Goal: Information Seeking & Learning: Learn about a topic

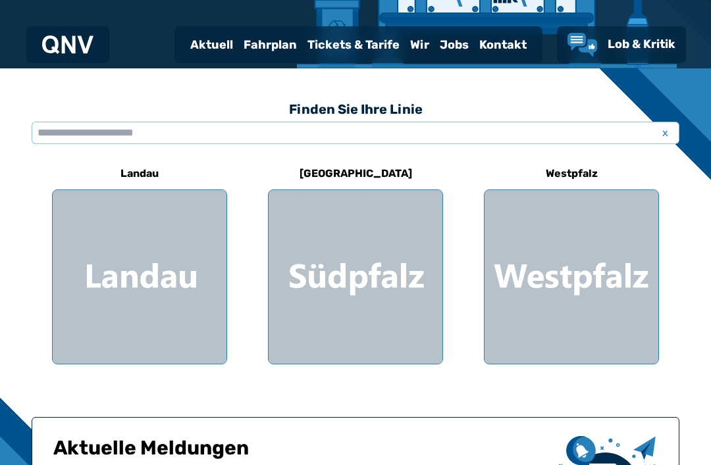
scroll to position [305, 0]
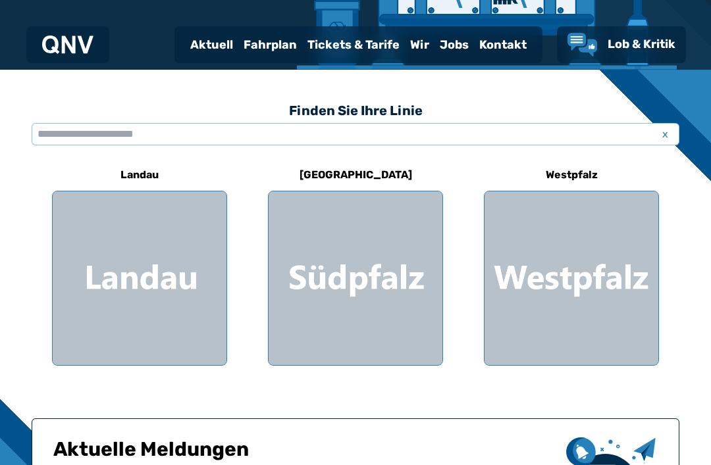
click at [409, 270] on div at bounding box center [356, 279] width 174 height 174
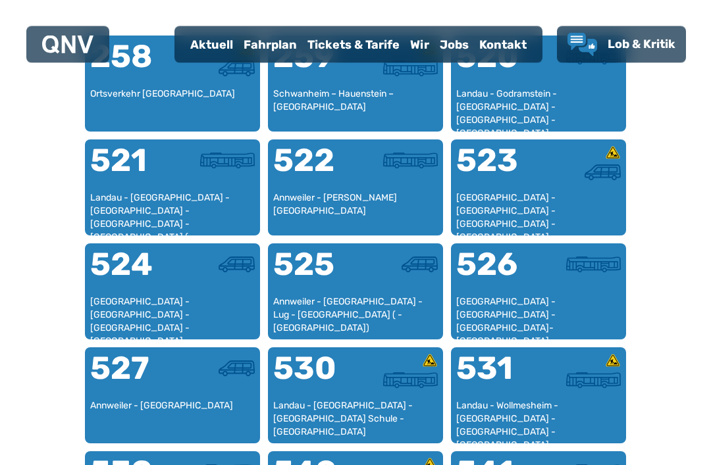
scroll to position [867, 0]
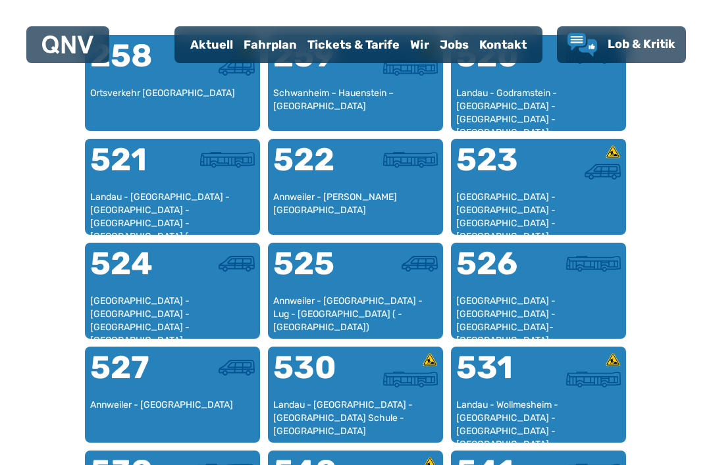
click at [347, 176] on div "522" at bounding box center [314, 167] width 82 height 47
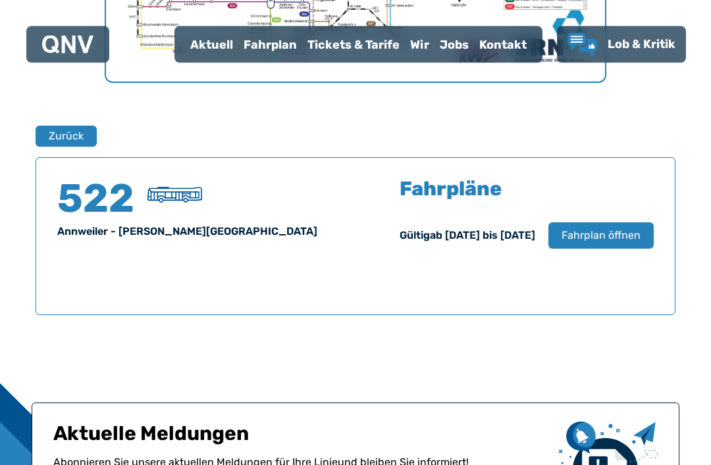
scroll to position [867, 0]
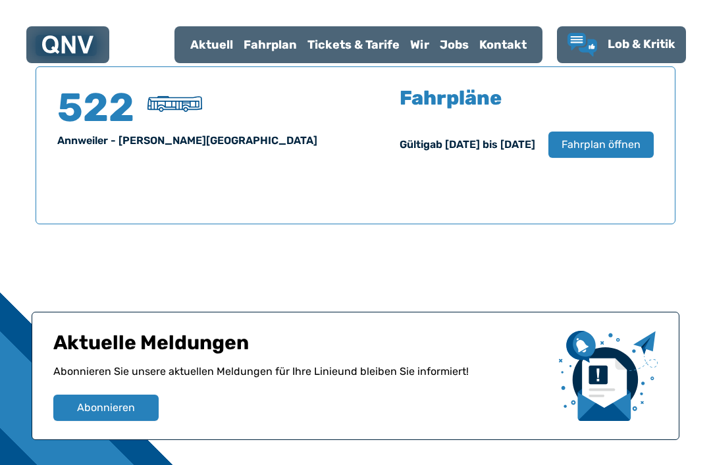
click at [619, 148] on span "Fahrplan öffnen" at bounding box center [600, 145] width 79 height 16
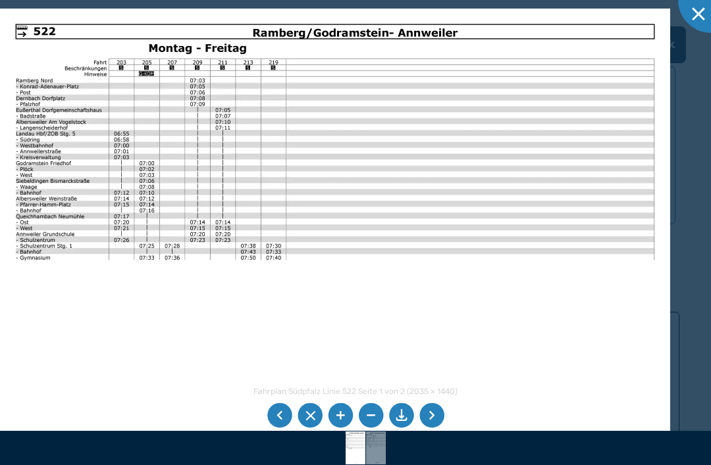
click at [432, 428] on li at bounding box center [431, 415] width 25 height 25
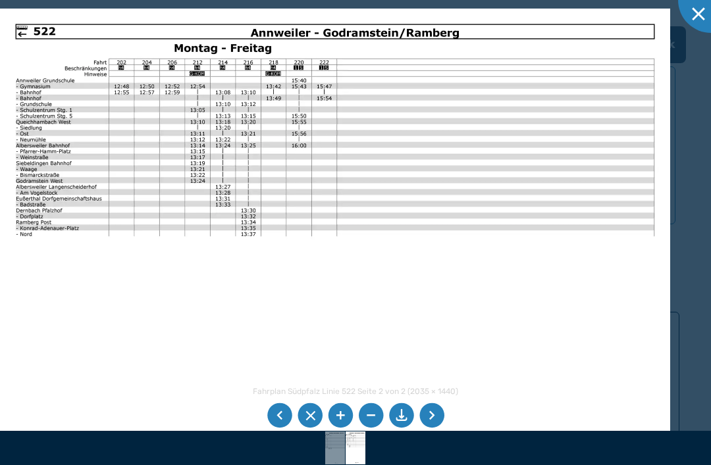
click at [282, 428] on li at bounding box center [279, 415] width 25 height 25
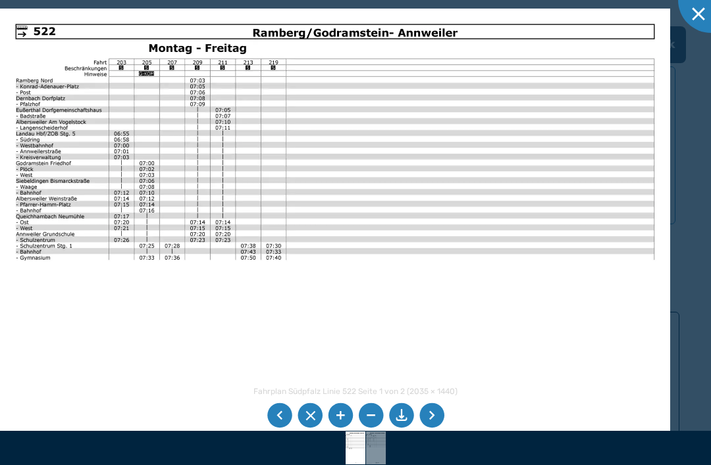
click at [439, 428] on li at bounding box center [431, 415] width 25 height 25
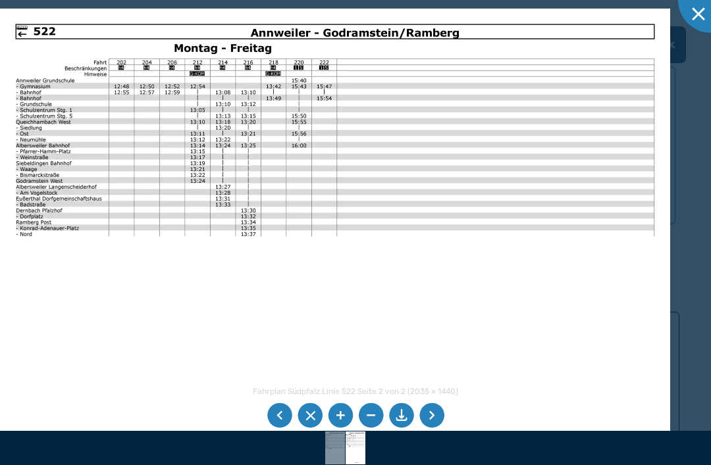
click at [437, 428] on li at bounding box center [431, 415] width 25 height 25
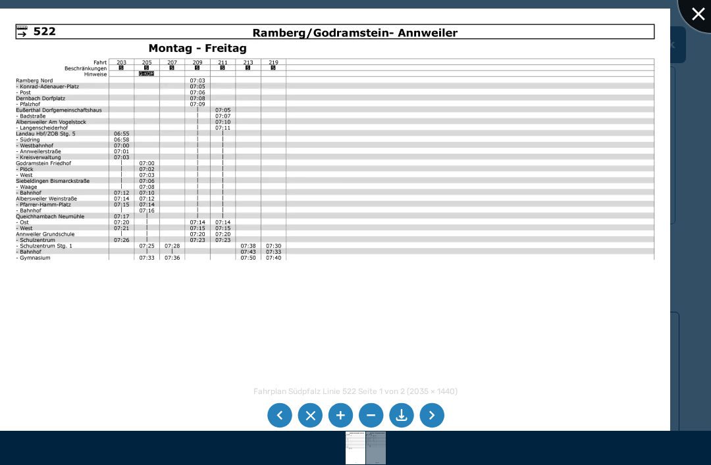
click at [693, 13] on div at bounding box center [711, 0] width 66 height 66
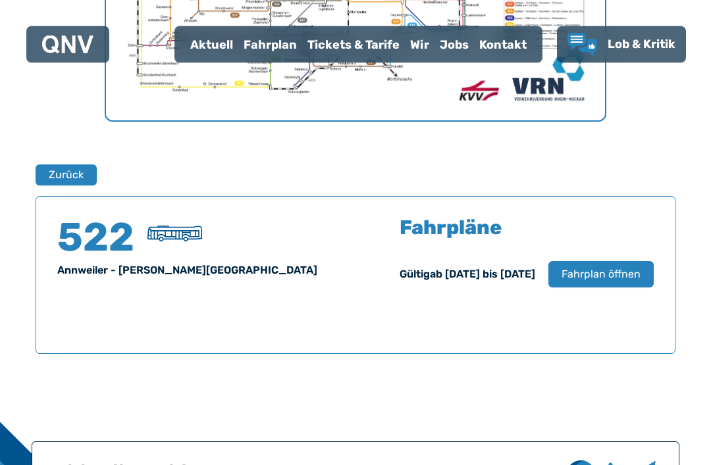
scroll to position [733, 0]
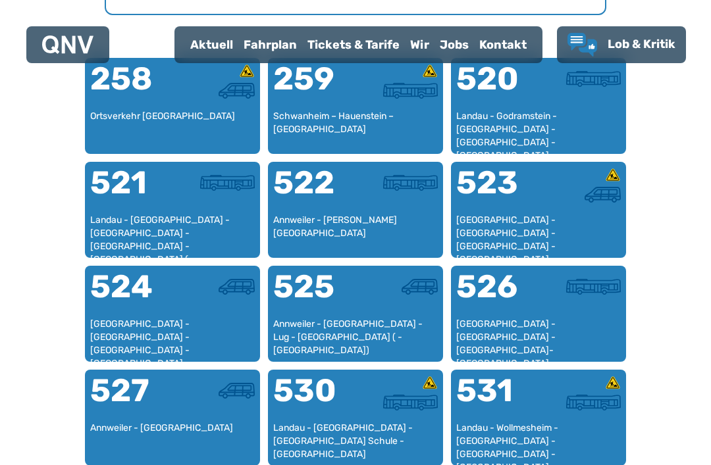
click at [530, 222] on div "[GEOGRAPHIC_DATA] - [GEOGRAPHIC_DATA] - [GEOGRAPHIC_DATA] - [GEOGRAPHIC_DATA]" at bounding box center [538, 233] width 165 height 39
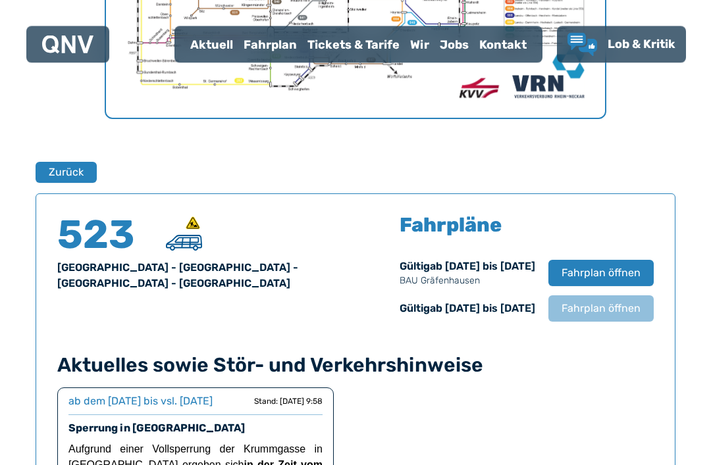
scroll to position [867, 0]
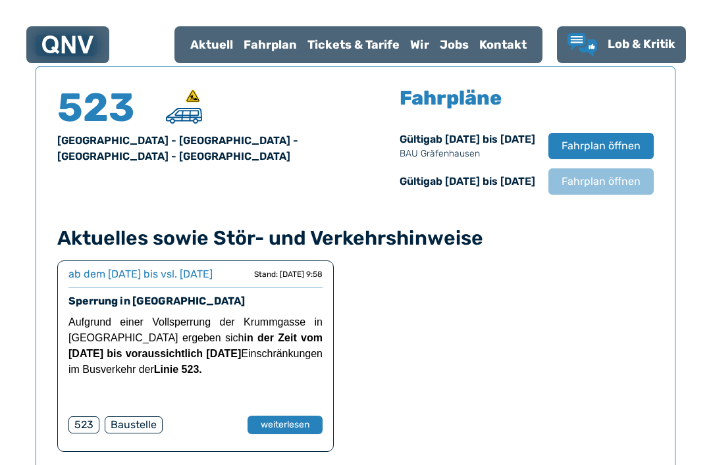
click at [621, 134] on button "Fahrplan öffnen" at bounding box center [600, 146] width 105 height 26
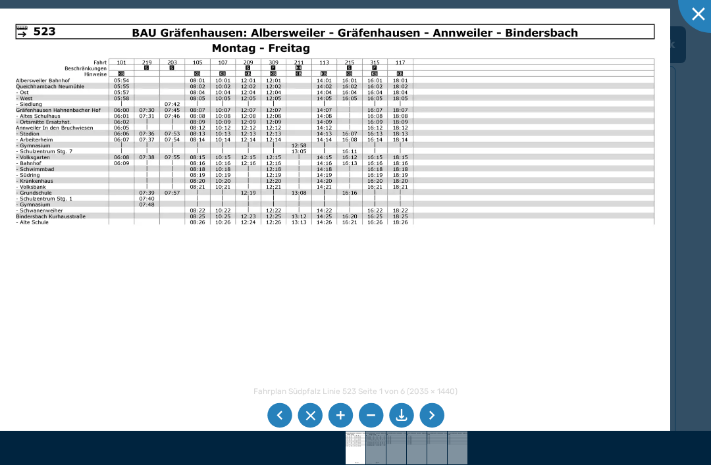
click at [636, 183] on img at bounding box center [335, 246] width 670 height 474
click at [377, 174] on img at bounding box center [335, 246] width 670 height 474
click at [697, 11] on div at bounding box center [711, 0] width 66 height 66
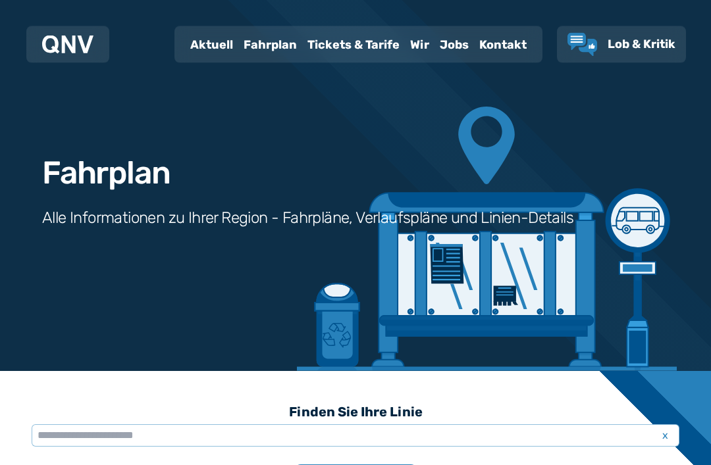
scroll to position [0, 0]
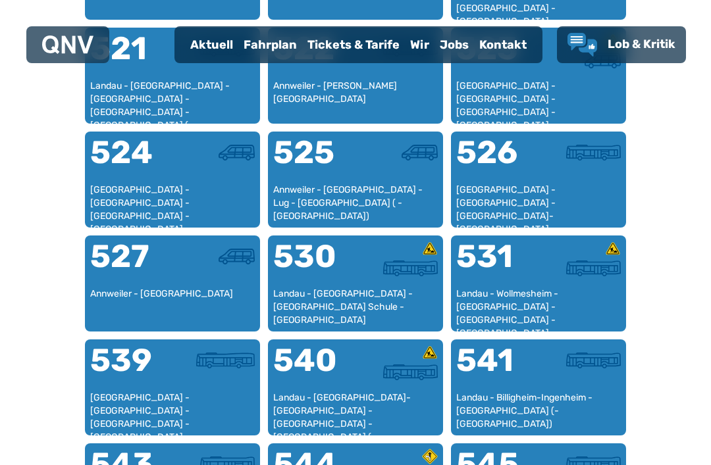
click at [170, 178] on div "524" at bounding box center [131, 160] width 82 height 47
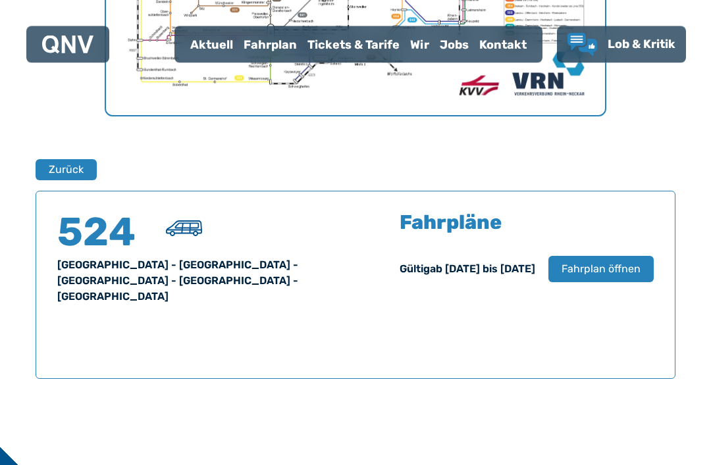
scroll to position [867, 0]
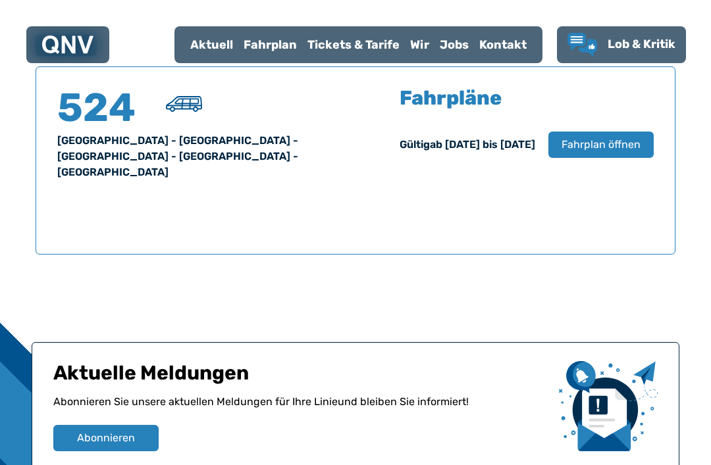
click at [615, 145] on span "Fahrplan öffnen" at bounding box center [600, 145] width 79 height 16
